Goal: Transaction & Acquisition: Purchase product/service

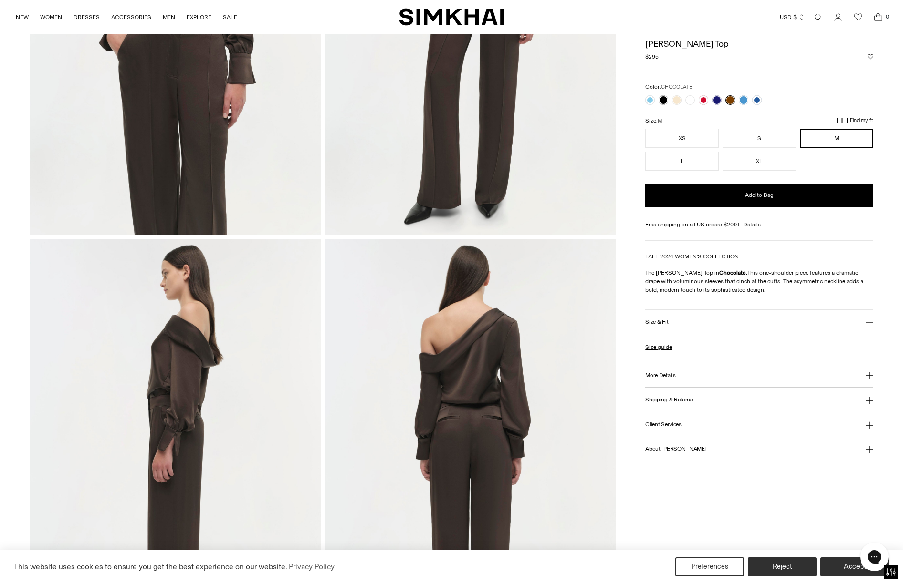
scroll to position [253, 0]
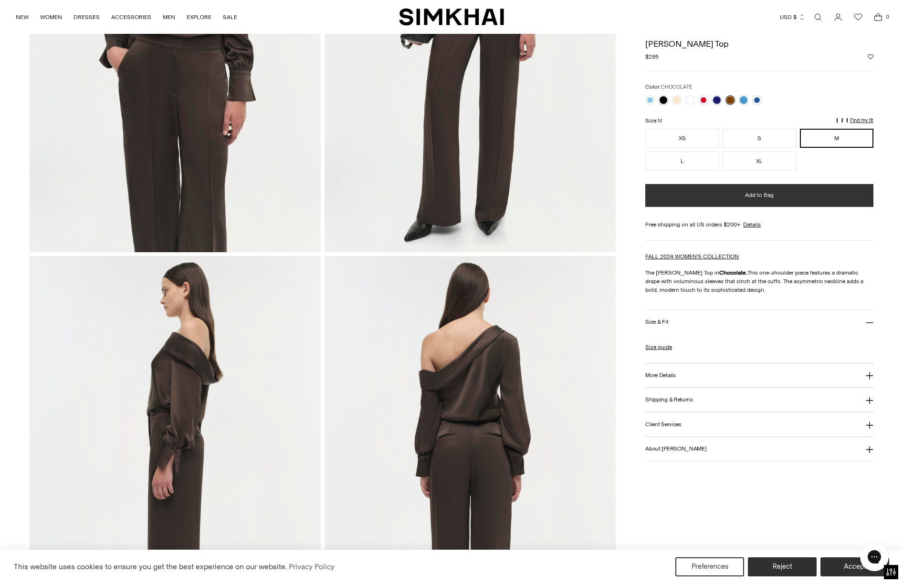
click at [734, 198] on button "Add to Bag" at bounding box center [759, 195] width 228 height 23
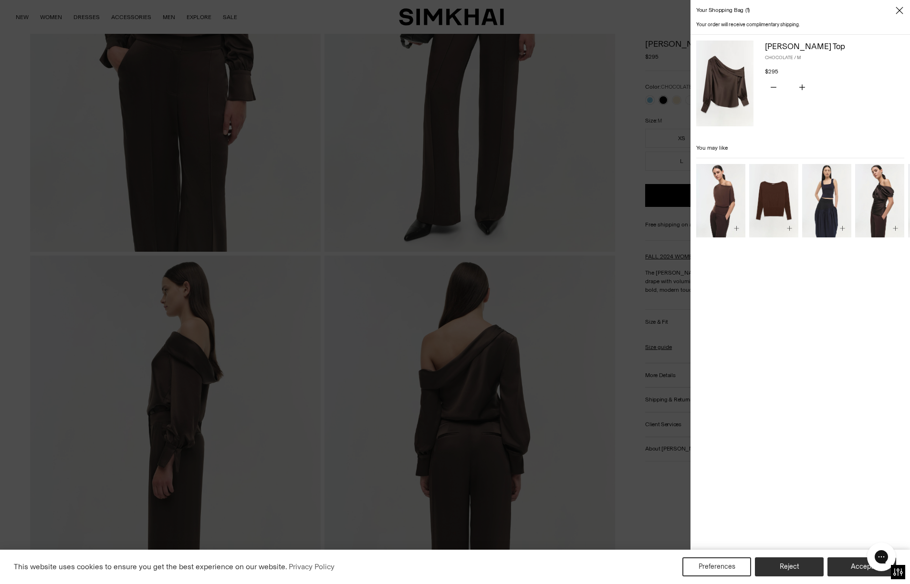
click at [641, 132] on div at bounding box center [455, 292] width 910 height 584
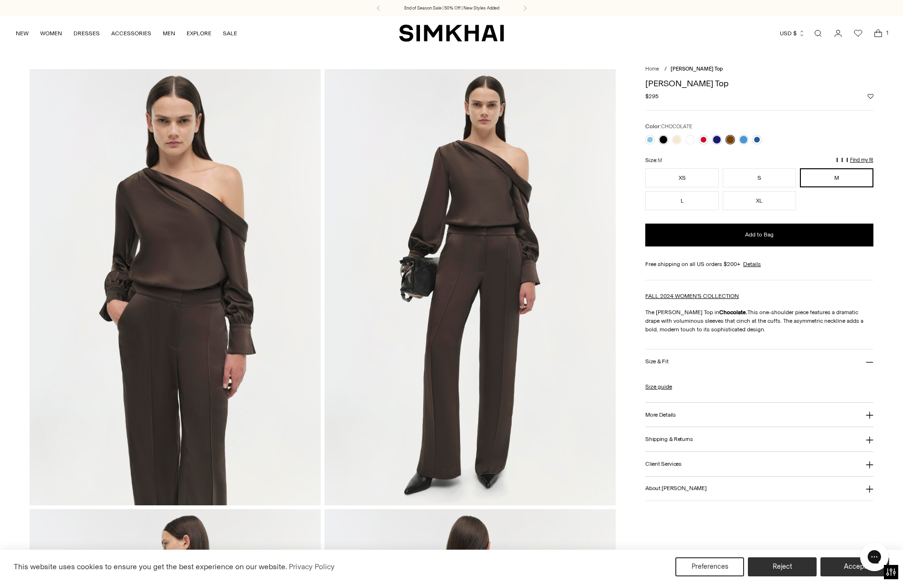
scroll to position [0, 0]
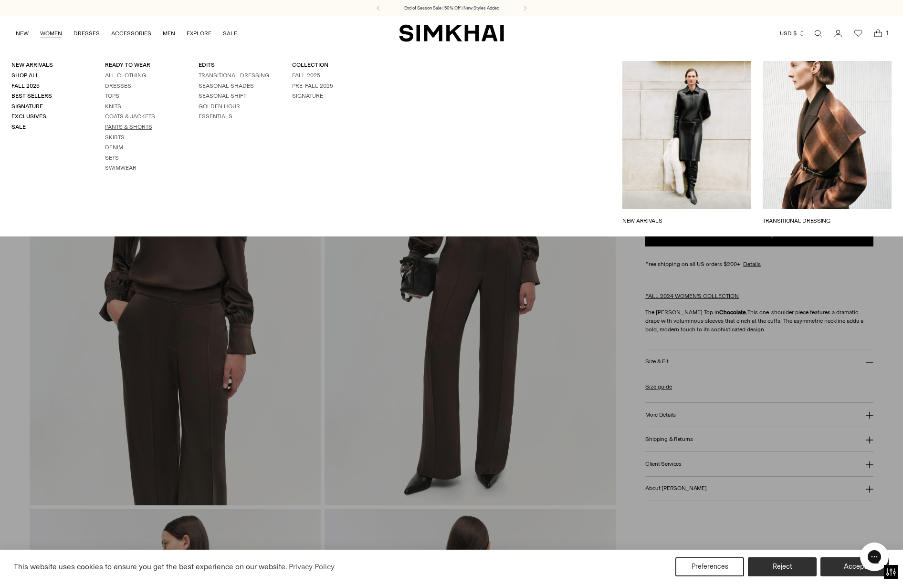
click at [131, 124] on link "Pants & Shorts" at bounding box center [128, 127] width 47 height 7
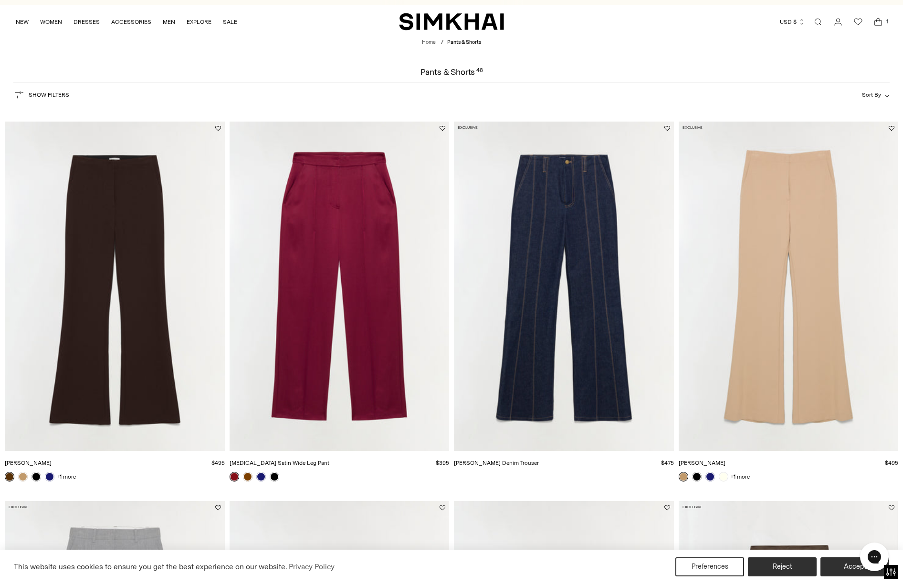
scroll to position [136, 0]
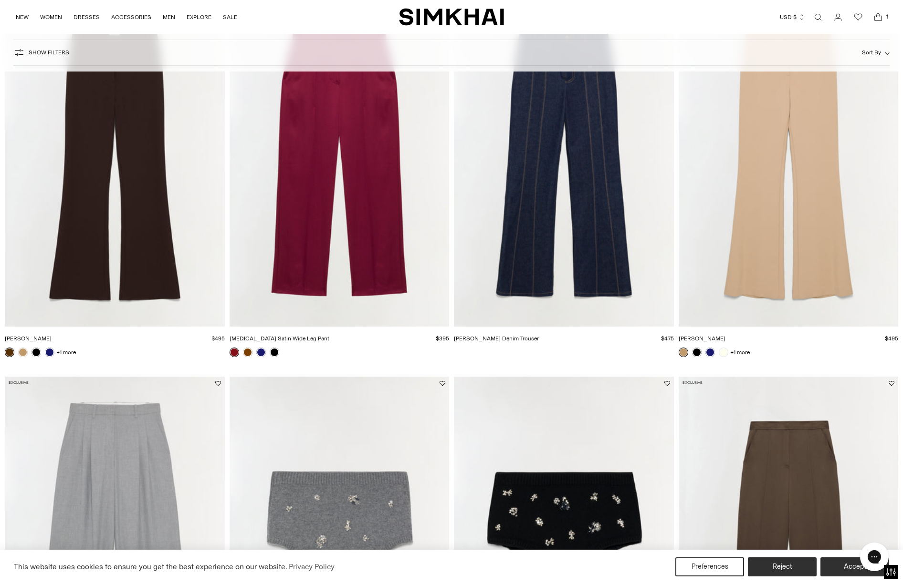
click at [0, 0] on img "Kenna Trouser" at bounding box center [0, 0] width 0 height 0
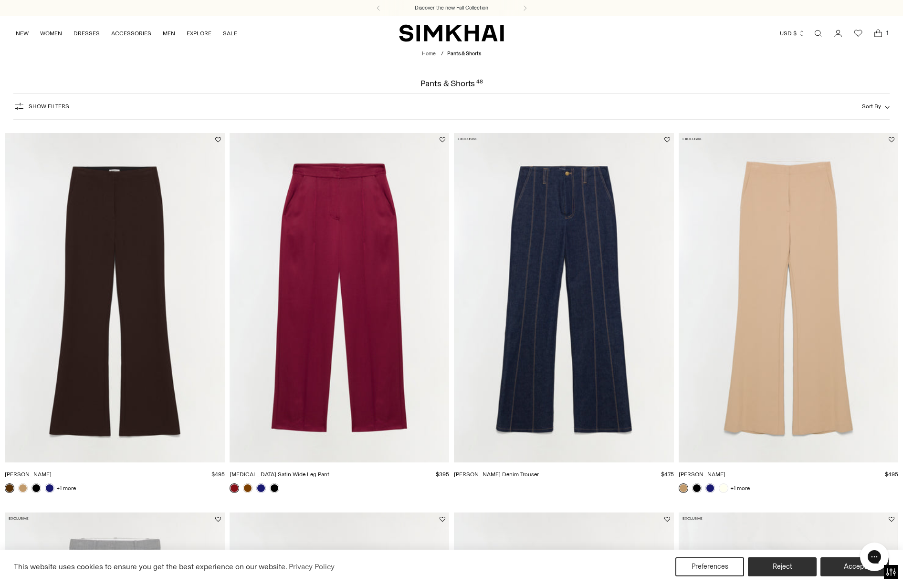
scroll to position [0, 0]
click at [52, 104] on span "Show Filters" at bounding box center [49, 106] width 41 height 7
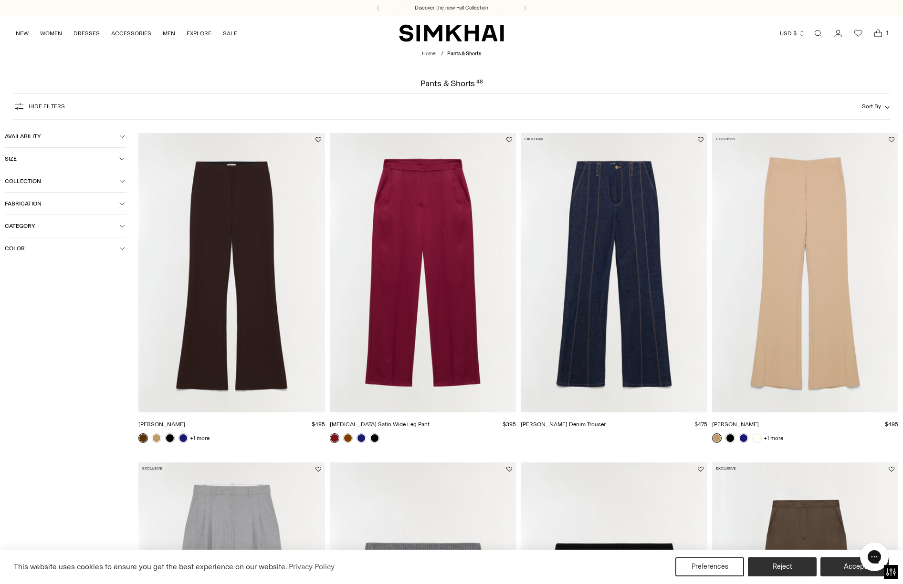
click at [49, 246] on span "Color" at bounding box center [62, 248] width 114 height 7
click at [124, 249] on icon "button" at bounding box center [122, 248] width 5 height 2
click at [117, 205] on span "Fabrication" at bounding box center [62, 203] width 114 height 7
click at [10, 263] on icon at bounding box center [9, 263] width 4 height 3
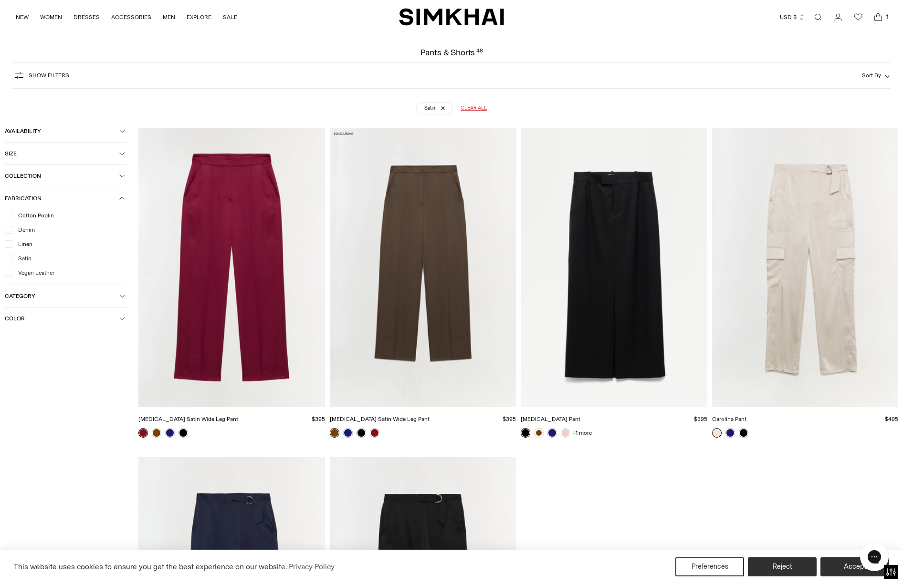
scroll to position [31, 0]
click at [0, 0] on img "Kyra Satin Wide Leg Pant" at bounding box center [0, 0] width 0 height 0
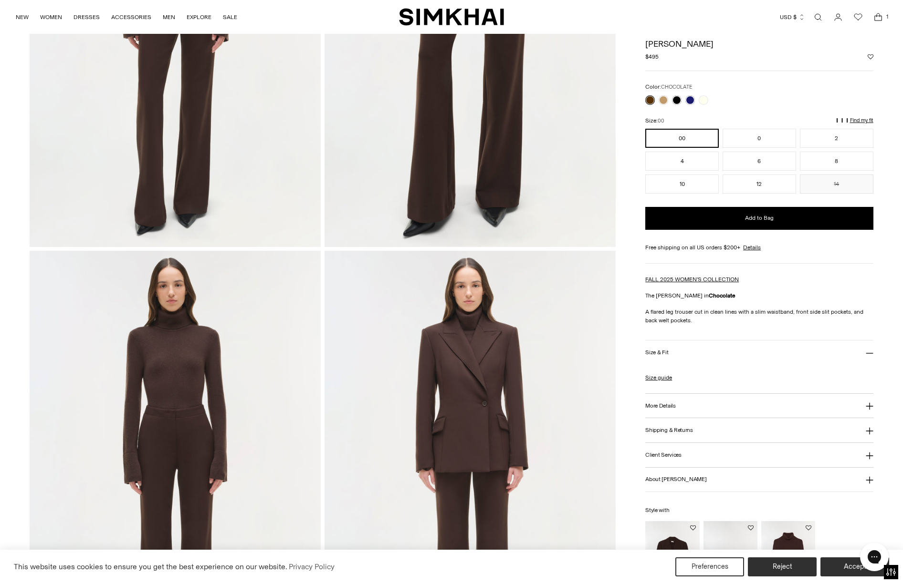
scroll to position [239, 0]
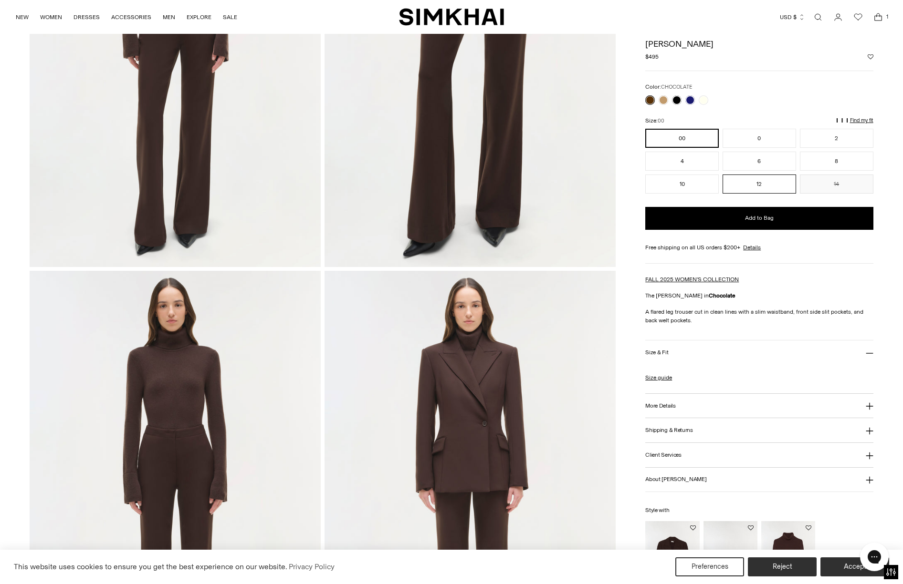
click at [748, 186] on button "12" at bounding box center [758, 184] width 73 height 19
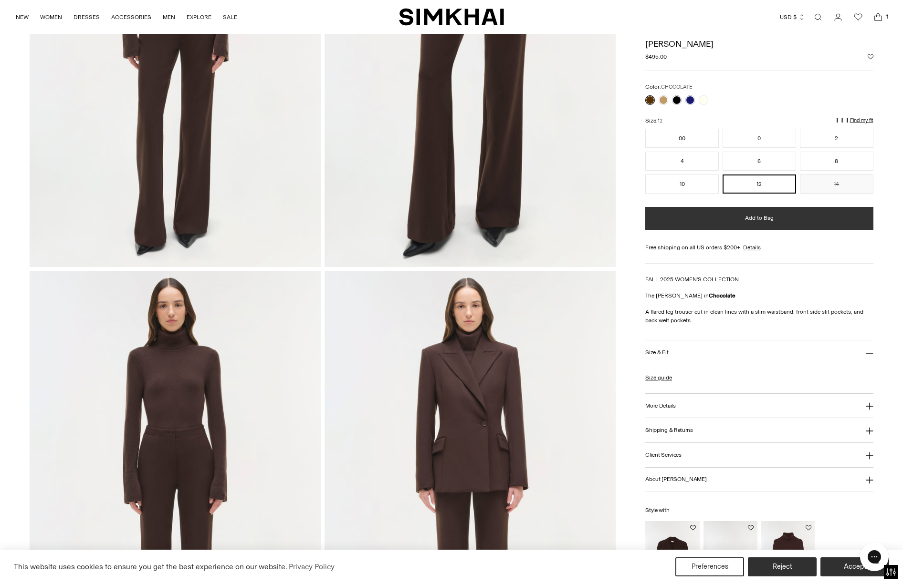
click at [748, 221] on span "Add to Bag" at bounding box center [759, 218] width 29 height 8
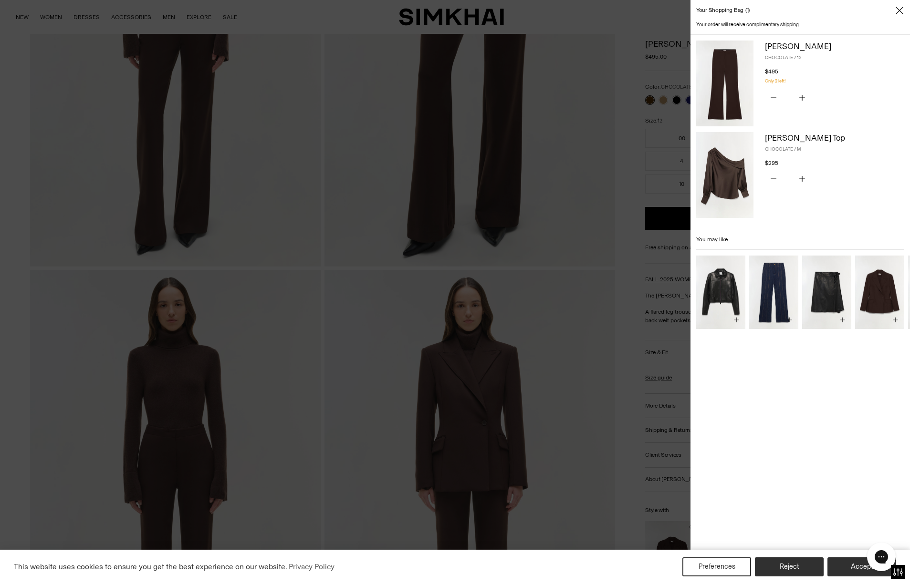
click at [545, 291] on div at bounding box center [455, 292] width 910 height 584
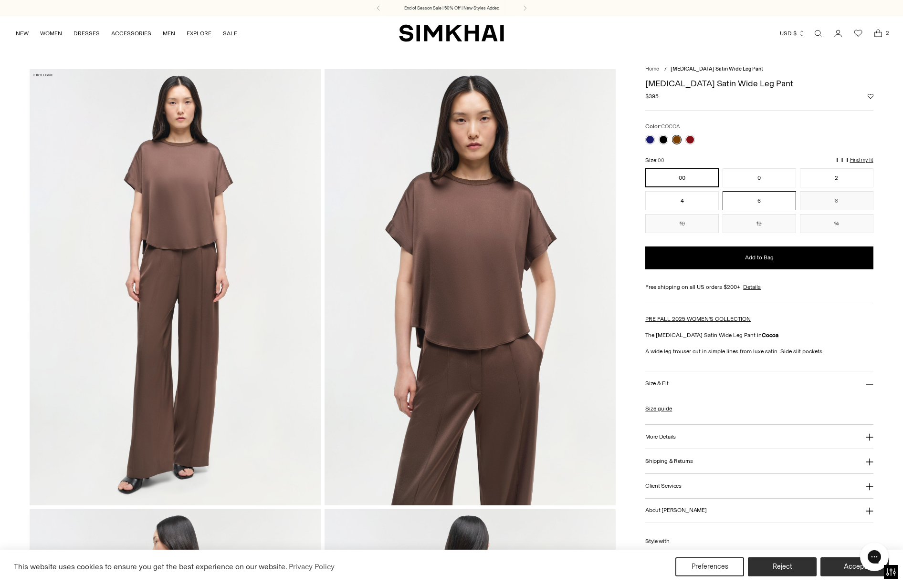
click at [762, 197] on button "6" at bounding box center [758, 200] width 73 height 19
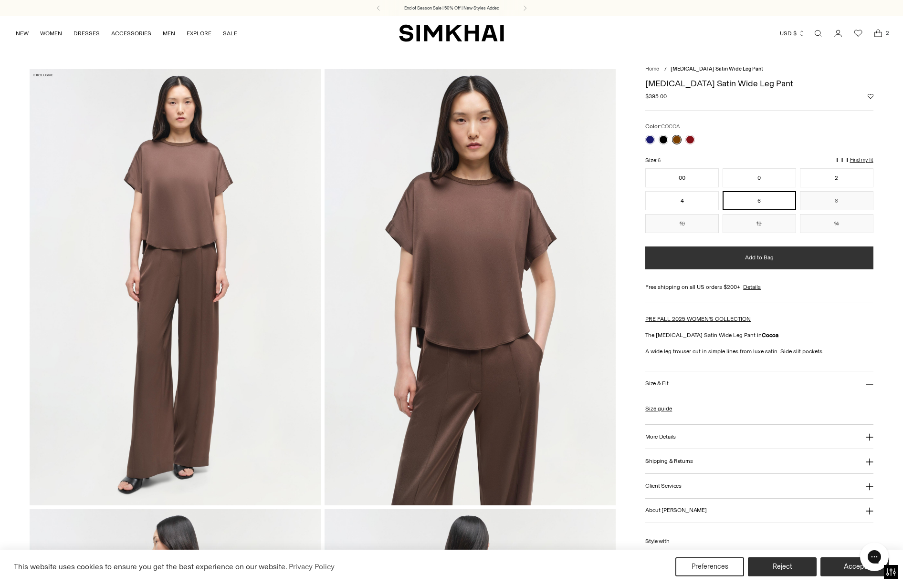
click at [764, 260] on span "Add to Bag" at bounding box center [759, 258] width 29 height 8
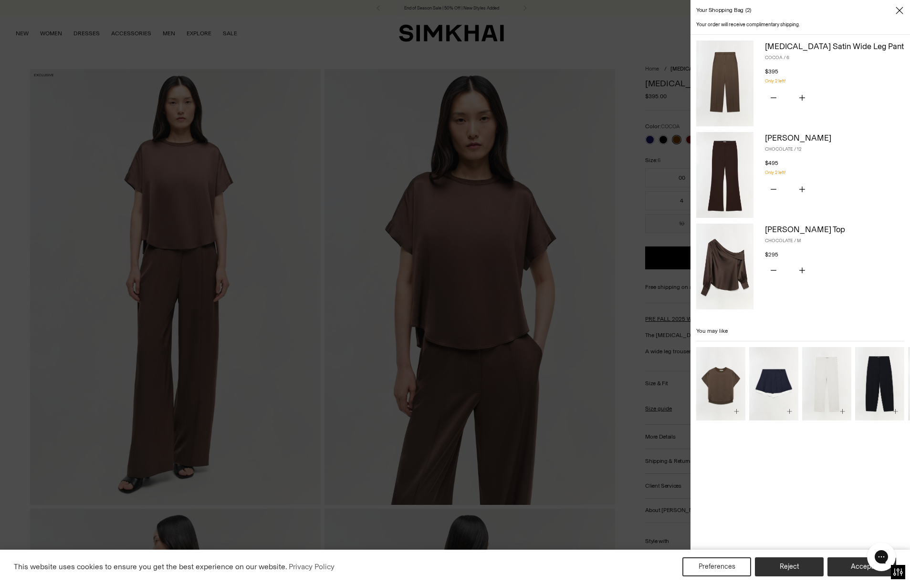
click at [727, 270] on img at bounding box center [724, 267] width 57 height 86
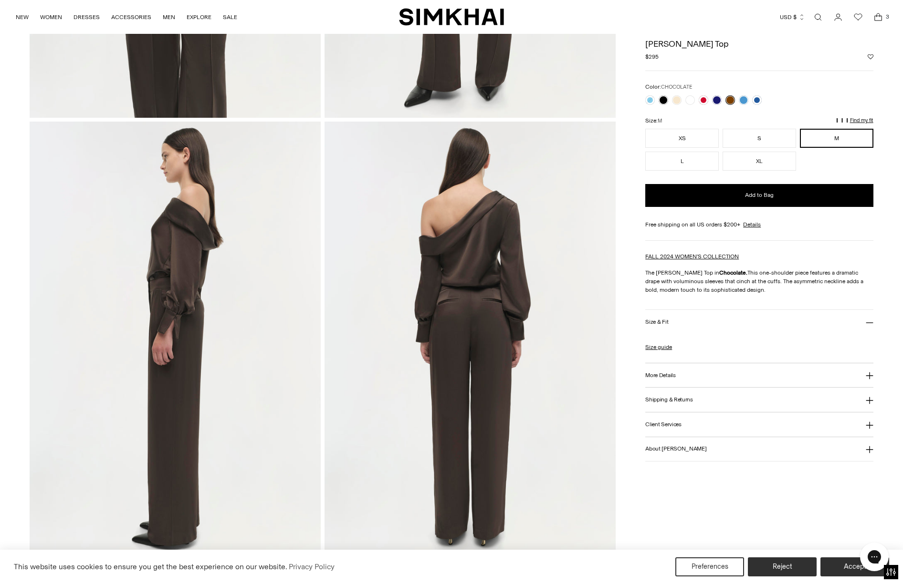
scroll to position [485, 0]
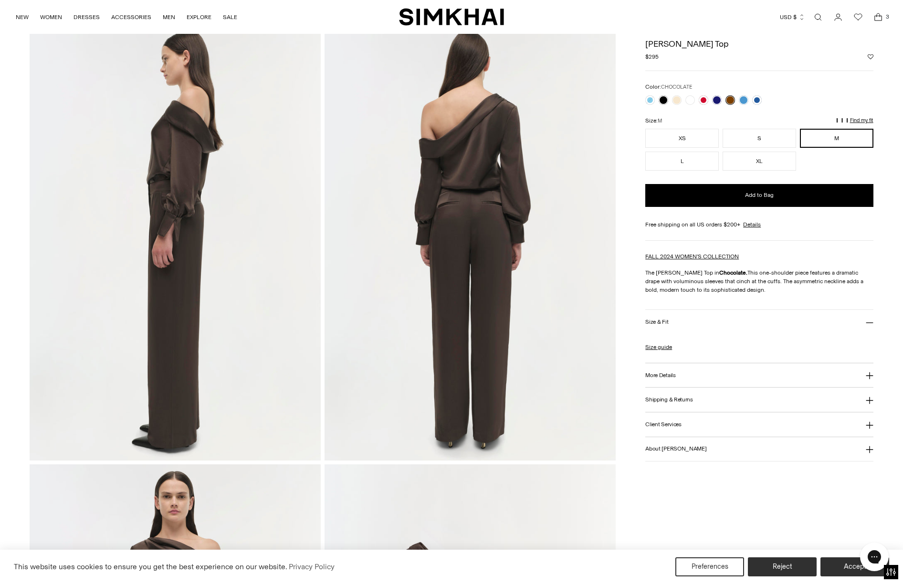
click at [470, 239] on img at bounding box center [469, 242] width 291 height 436
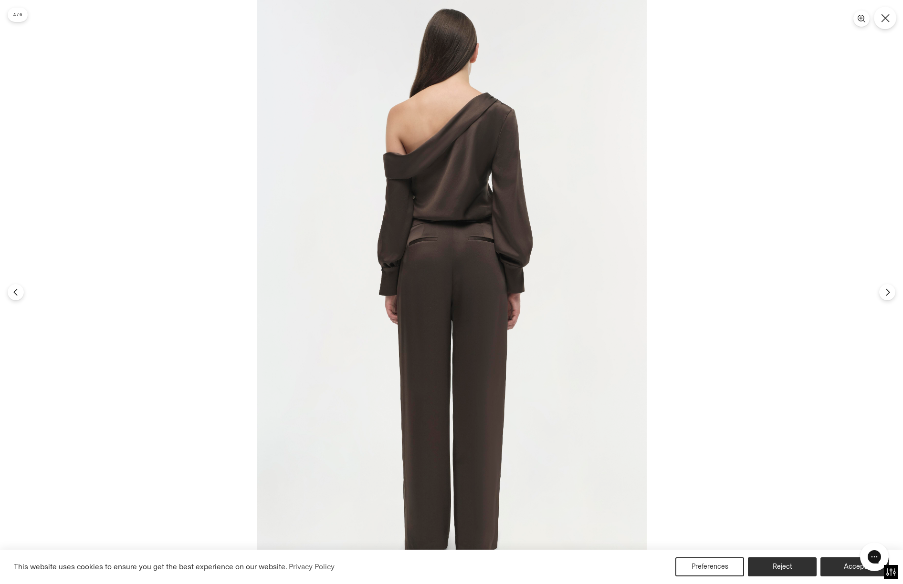
click at [881, 19] on icon "Close" at bounding box center [885, 18] width 9 height 9
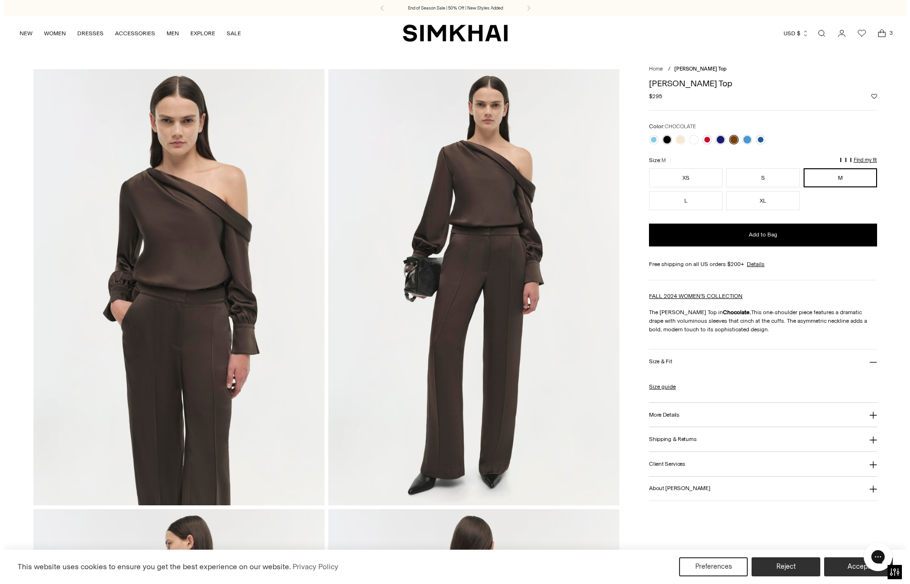
scroll to position [0, 0]
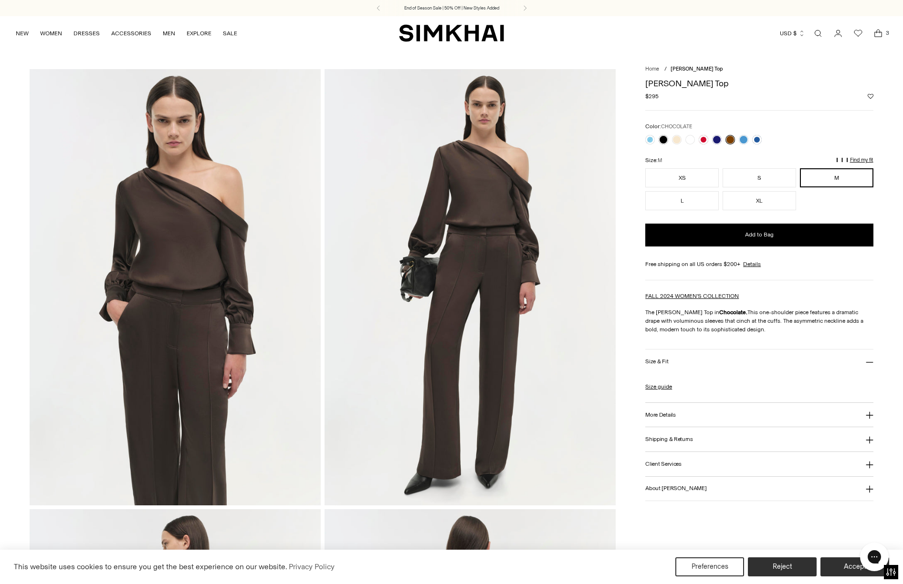
click at [878, 35] on icon "Open cart modal" at bounding box center [877, 34] width 13 height 10
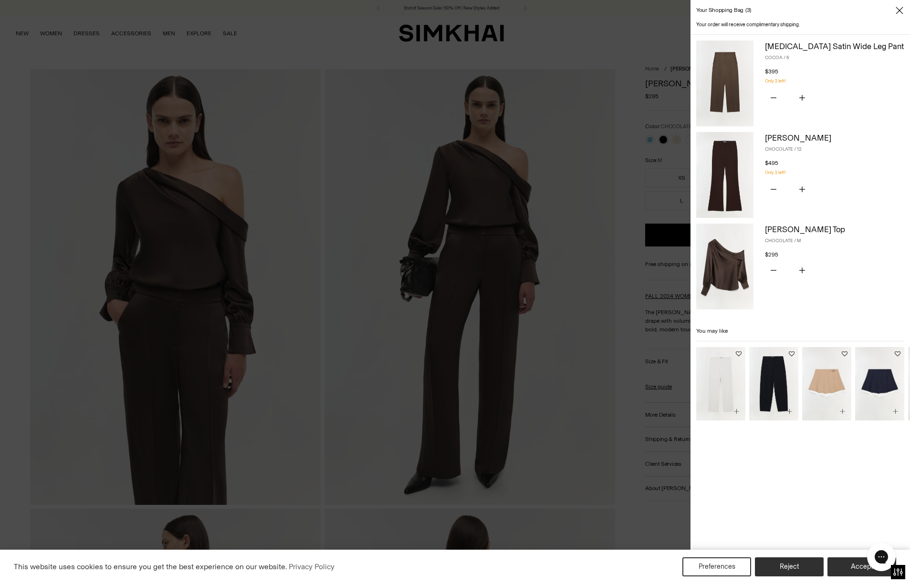
click at [725, 178] on img at bounding box center [724, 175] width 57 height 86
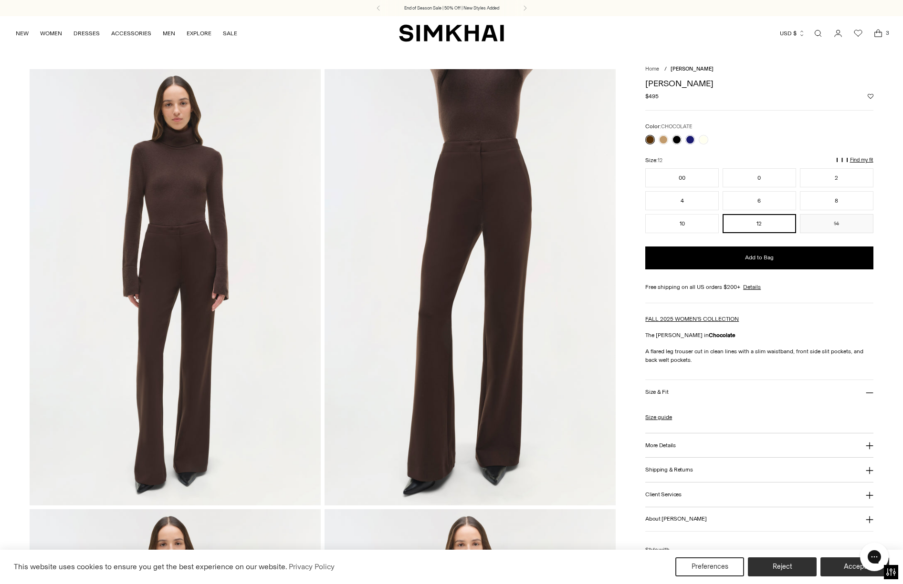
click at [880, 32] on icon "Open cart modal" at bounding box center [877, 34] width 13 height 10
